Goal: Navigation & Orientation: Understand site structure

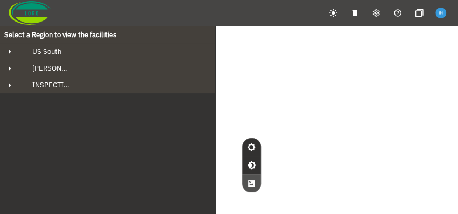
click at [318, 78] on div "© Mapbox © OpenStreetMap Improve this map © Maxar" at bounding box center [229, 133] width 458 height 214
drag, startPoint x: 319, startPoint y: 117, endPoint x: 269, endPoint y: 125, distance: 50.6
click at [269, 125] on div "© Mapbox © OpenStreetMap Improve this map © Maxar" at bounding box center [229, 133] width 458 height 214
drag, startPoint x: 298, startPoint y: 125, endPoint x: 341, endPoint y: 147, distance: 48.9
click at [341, 147] on div "© Mapbox © OpenStreetMap Improve this map © Maxar" at bounding box center [229, 133] width 458 height 214
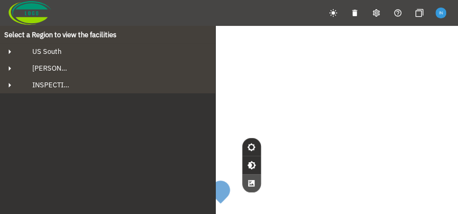
drag, startPoint x: 314, startPoint y: 147, endPoint x: 402, endPoint y: 82, distance: 109.3
click at [402, 82] on div "© Mapbox © OpenStreetMap Improve this map © Maxar" at bounding box center [229, 133] width 458 height 214
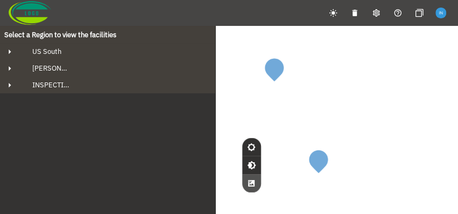
drag, startPoint x: 312, startPoint y: 127, endPoint x: 368, endPoint y: 131, distance: 56.7
click at [368, 131] on div "© Mapbox © OpenStreetMap Improve this map © Maxar" at bounding box center [229, 133] width 458 height 214
drag, startPoint x: 264, startPoint y: 98, endPoint x: 363, endPoint y: 133, distance: 105.2
click at [363, 133] on div "© Mapbox © OpenStreetMap Improve this map © Maxar" at bounding box center [229, 133] width 458 height 214
drag, startPoint x: 343, startPoint y: 138, endPoint x: 325, endPoint y: 139, distance: 18.3
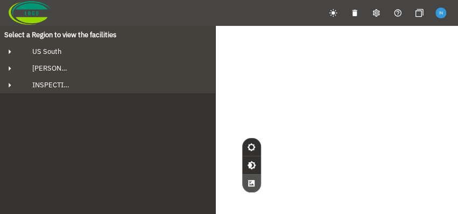
click at [325, 139] on div "© Mapbox © OpenStreetMap Improve this map © Maxar" at bounding box center [229, 133] width 458 height 214
drag, startPoint x: 326, startPoint y: 140, endPoint x: 318, endPoint y: 111, distance: 30.2
click at [318, 111] on div "© Mapbox © OpenStreetMap Improve this map © Maxar" at bounding box center [229, 133] width 458 height 214
